Goal: Task Accomplishment & Management: Manage account settings

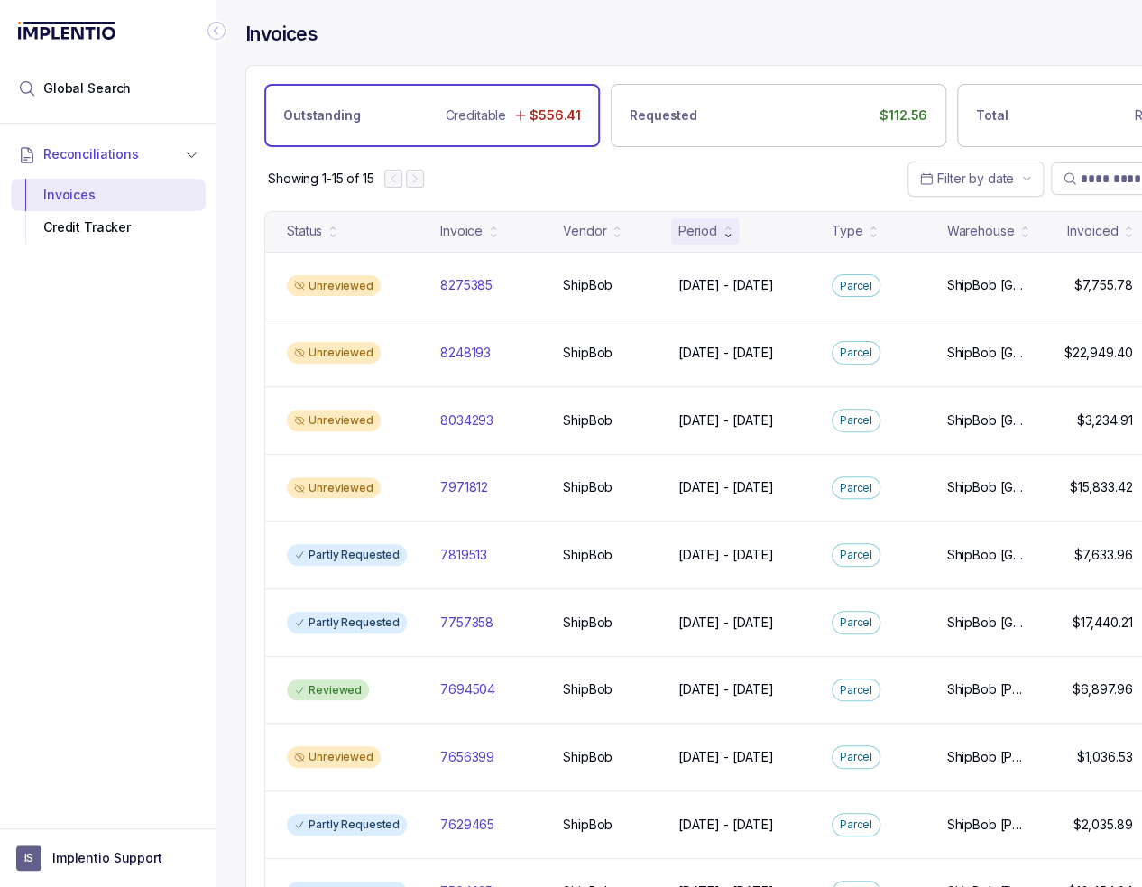
click at [124, 360] on div "Reconciliations Invoices Credit Tracker" at bounding box center [108, 471] width 216 height 694
click at [604, 169] on div "Showing 1-15 of 15 Filter by date" at bounding box center [778, 178] width 1064 height 63
click at [210, 31] on icon "Collapse Icon" at bounding box center [216, 31] width 18 height 18
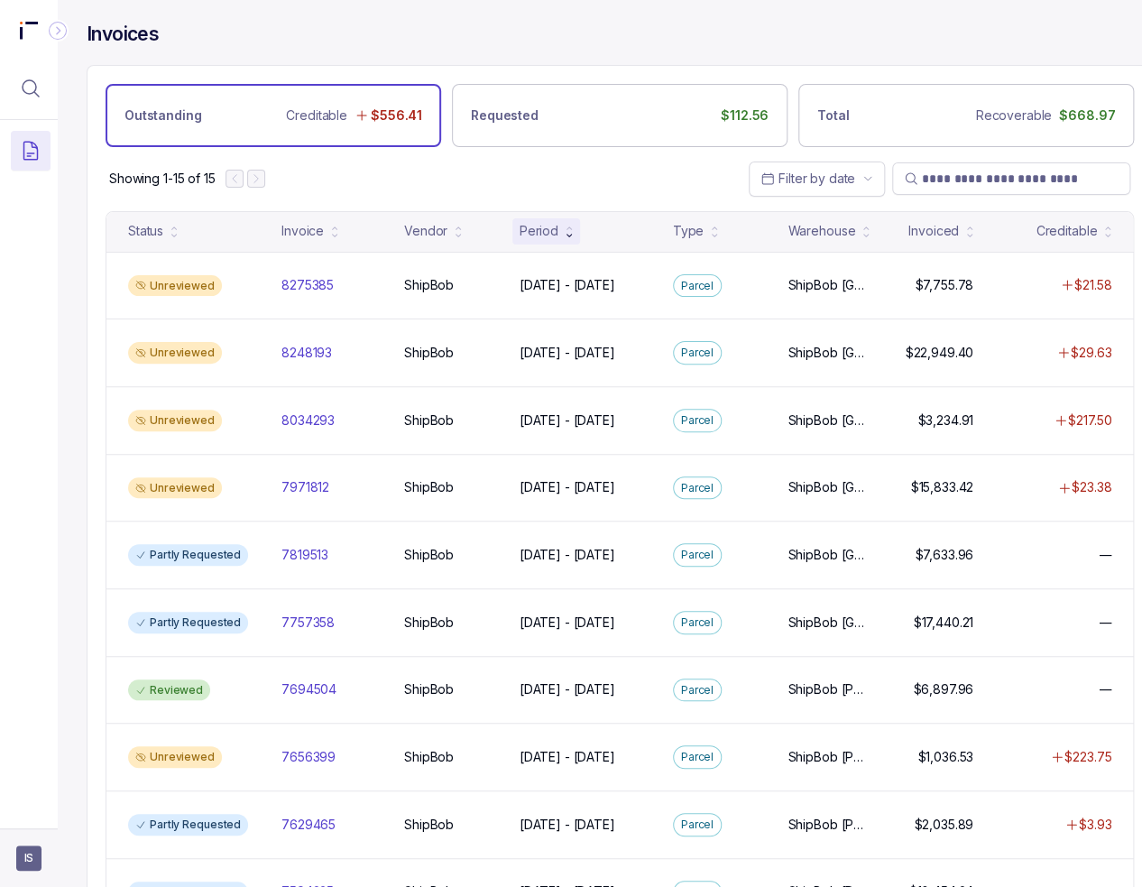
click at [14, 861] on aside "IS" at bounding box center [29, 857] width 58 height 59
click at [32, 861] on span "IS" at bounding box center [28, 857] width 25 height 25
click at [44, 801] on div "Logout" at bounding box center [108, 819] width 195 height 38
click at [44, 822] on p "Logout" at bounding box center [119, 819] width 150 height 18
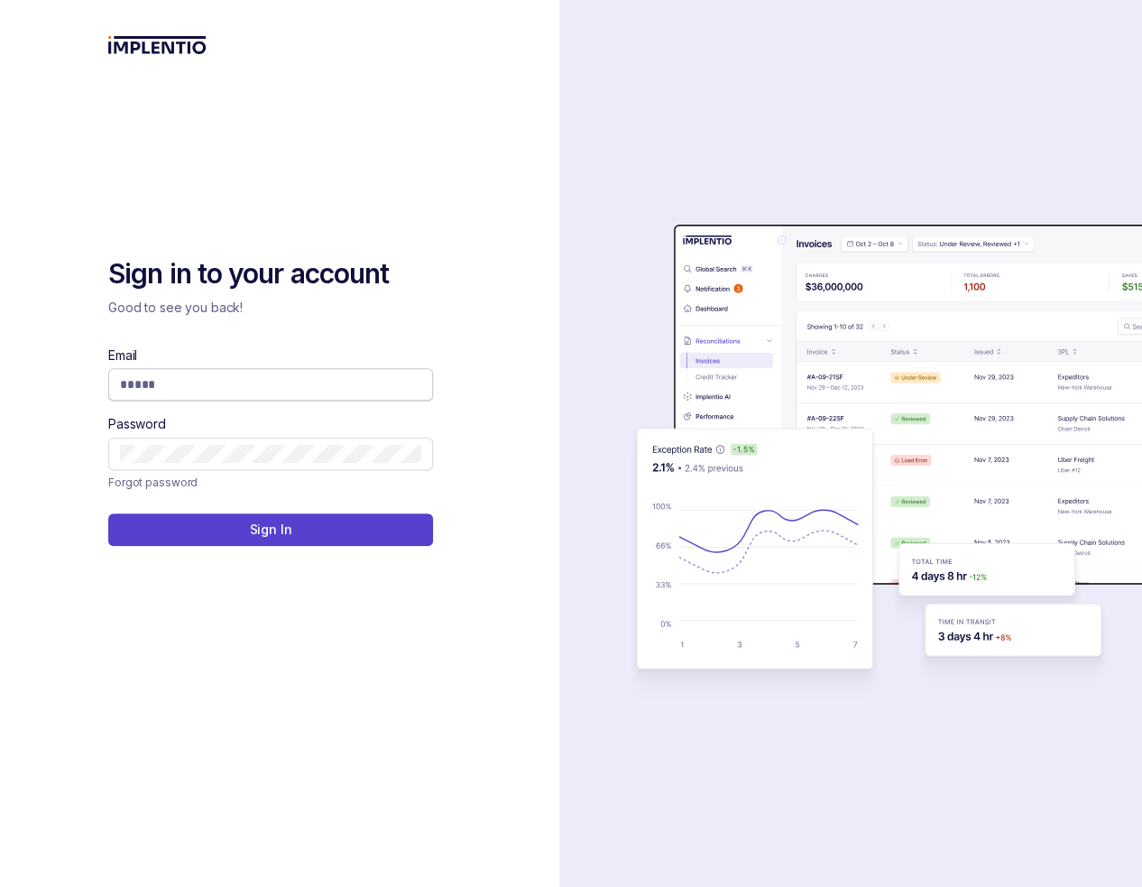
click at [339, 374] on span at bounding box center [270, 384] width 325 height 32
click at [337, 380] on input "Email" at bounding box center [270, 384] width 301 height 18
type input "**********"
